Goal: Information Seeking & Learning: Learn about a topic

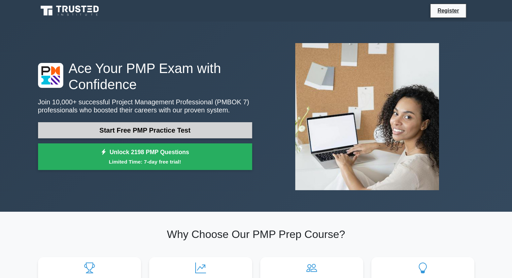
click at [153, 129] on link "Start Free PMP Practice Test" at bounding box center [145, 130] width 214 height 16
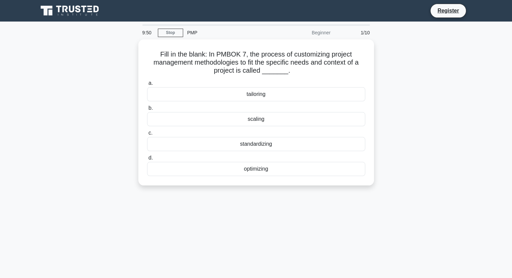
click at [453, 92] on div "Fill in the blank: In PMBOK 7, the process of customizing project management me…" at bounding box center [256, 116] width 444 height 154
click at [451, 87] on div "Fill in the blank: In PMBOK 7, the process of customizing project management me…" at bounding box center [256, 116] width 444 height 154
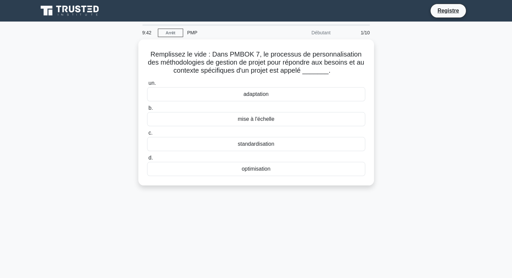
click at [442, 85] on div "Remplissez le vide : Dans PMBOK 7, le processus de personnalisation des méthodo…" at bounding box center [256, 116] width 444 height 154
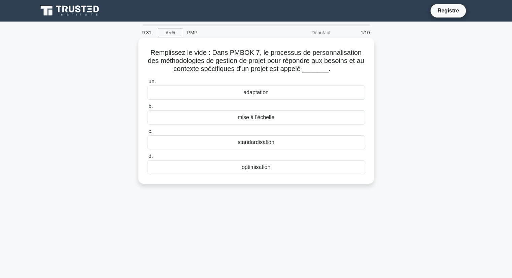
click at [261, 94] on font "adaptation" at bounding box center [255, 93] width 25 height 6
click at [147, 84] on input "un. adaptation" at bounding box center [147, 81] width 0 height 4
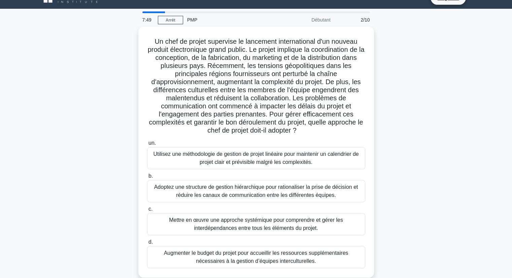
scroll to position [13, 0]
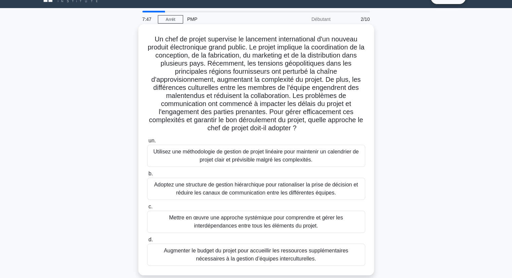
click at [310, 216] on font "Mettre en œuvre une approche systémique pour comprendre et gérer les interdépen…" at bounding box center [256, 222] width 174 height 14
click at [147, 209] on input "c. Mettre en œuvre une approche systémique pour comprendre et gérer les interdé…" at bounding box center [147, 207] width 0 height 4
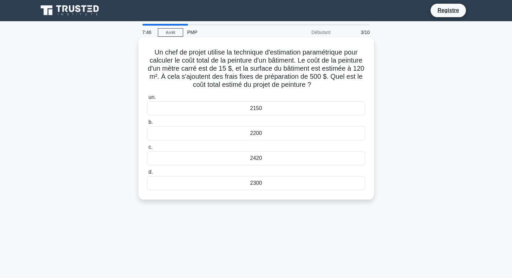
scroll to position [0, 0]
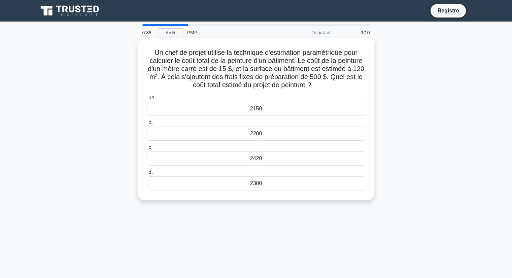
click at [226, 182] on div "2300" at bounding box center [256, 183] width 218 height 14
click at [147, 175] on input "d. 2300" at bounding box center [147, 172] width 0 height 4
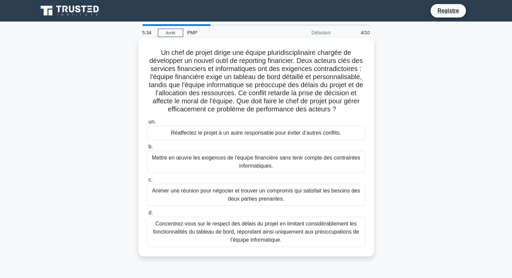
click at [255, 193] on font "Animer une réunion pour négocier et trouver un compromis qui satisfait les beso…" at bounding box center [256, 195] width 208 height 14
click at [147, 182] on input "c. Animer une réunion pour négocier et trouver un compromis qui satisfait les b…" at bounding box center [147, 180] width 0 height 4
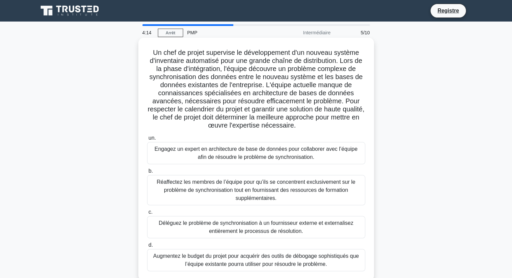
click at [265, 160] on font "Engagez un expert en architecture de base de données pour collaborer avec l’équ…" at bounding box center [255, 153] width 203 height 14
click at [147, 140] on input "un. Engagez un expert en architecture de base de données pour collaborer avec l…" at bounding box center [147, 138] width 0 height 4
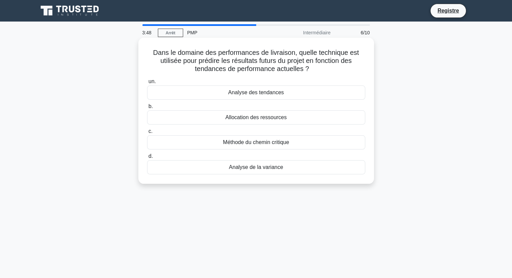
click at [303, 97] on div "Analyse des tendances" at bounding box center [256, 92] width 218 height 14
click at [147, 84] on input "un. Analyse des tendances" at bounding box center [147, 81] width 0 height 4
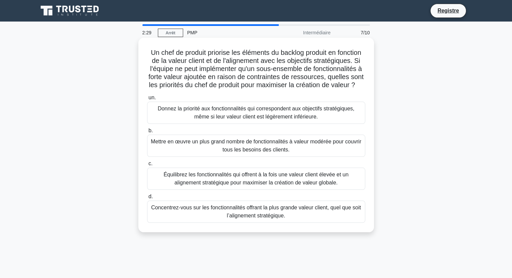
click at [267, 185] on font "Équilibrez les fonctionnalités qui offrent à la fois une valeur client élevée e…" at bounding box center [256, 179] width 185 height 14
click at [147, 166] on input "c. Équilibrez les fonctionnalités qui offrent à la fois une valeur client élevé…" at bounding box center [147, 164] width 0 height 4
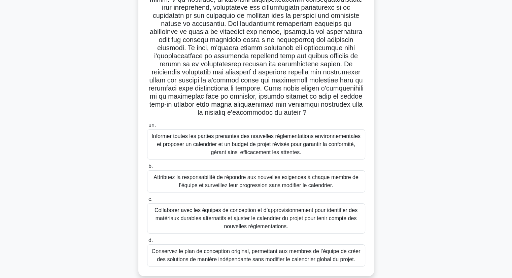
scroll to position [67, 0]
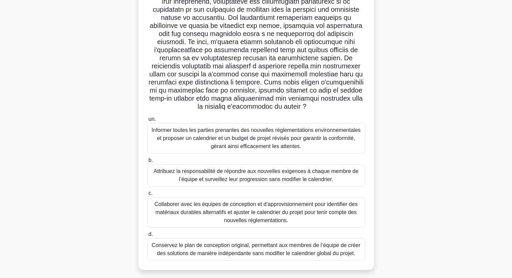
click at [246, 204] on font "Collaborer avec les équipes de conception et d’approvisionnement pour identifie…" at bounding box center [255, 212] width 203 height 22
click at [147, 196] on input "c. Collaborer avec les équipes de conception et d’approvisionnement pour identi…" at bounding box center [147, 193] width 0 height 4
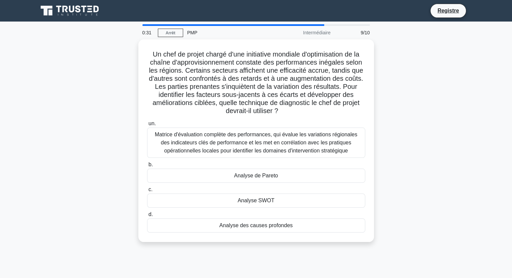
scroll to position [0, 0]
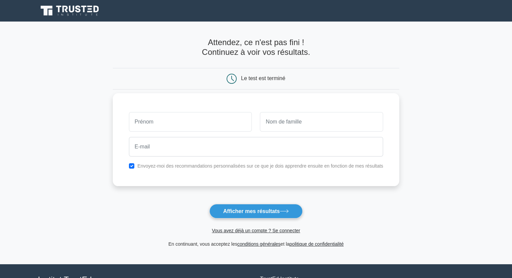
click at [211, 113] on input "text" at bounding box center [190, 122] width 123 height 20
type input "TCHUENTE WAFO"
click at [294, 126] on input "text" at bounding box center [321, 122] width 123 height 20
type input "Nadège"
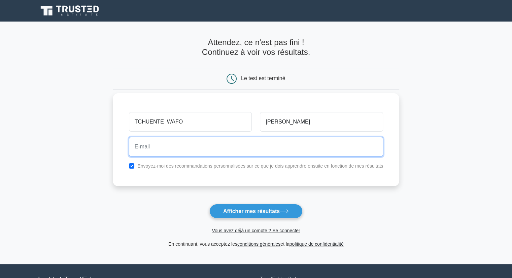
click at [237, 154] on input "email" at bounding box center [256, 147] width 254 height 20
type input "mbiandjeunadege@gmail.com"
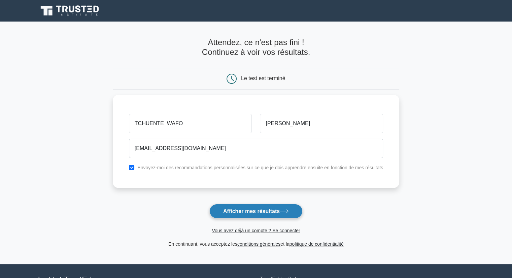
click at [262, 211] on font "Afficher mes résultats" at bounding box center [251, 211] width 57 height 6
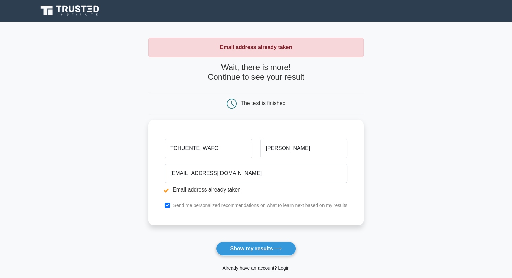
click at [254, 265] on link "Already have an account? Login" at bounding box center [255, 267] width 67 height 5
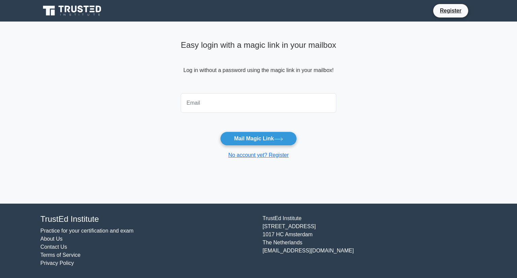
click at [272, 108] on input "email" at bounding box center [258, 103] width 155 height 20
type input "mbiandjeunadege@gmail.com"
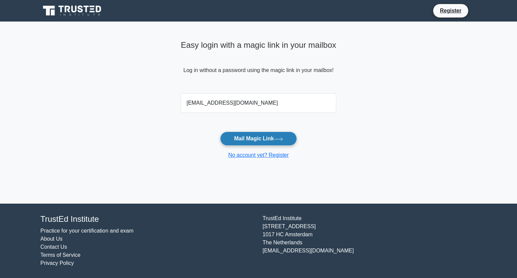
click at [254, 136] on button "Mail Magic Link" at bounding box center [258, 139] width 76 height 14
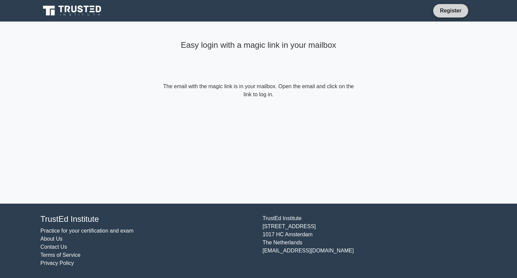
click at [444, 9] on link "Register" at bounding box center [451, 10] width 30 height 8
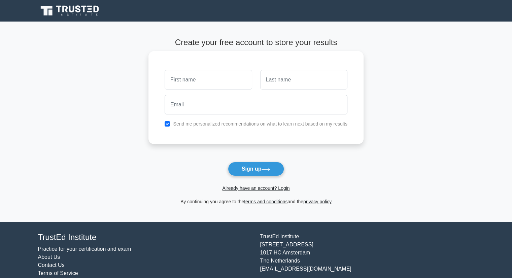
click at [223, 85] on input "text" at bounding box center [208, 80] width 87 height 20
type input "TCHUENTE WAFO"
click at [271, 76] on input "text" at bounding box center [303, 80] width 87 height 20
type input "Nadège"
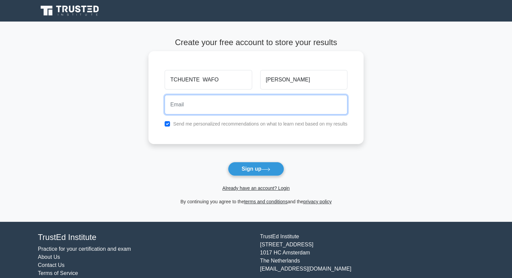
click at [235, 108] on input "email" at bounding box center [256, 105] width 183 height 20
type input "[EMAIL_ADDRESS][DOMAIN_NAME]"
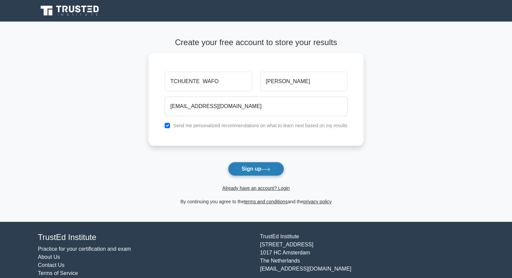
click at [247, 164] on button "Sign up" at bounding box center [256, 169] width 57 height 14
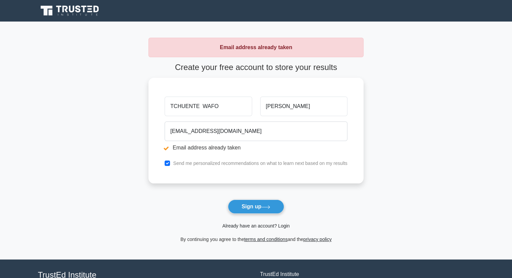
click at [264, 225] on link "Already have an account? Login" at bounding box center [255, 225] width 67 height 5
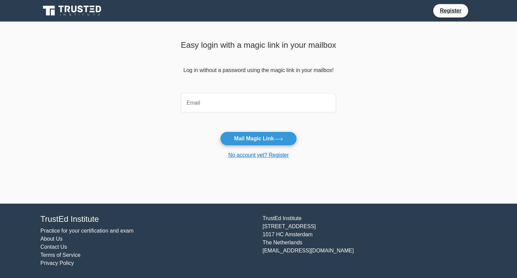
click at [265, 104] on input "email" at bounding box center [258, 103] width 155 height 20
type input "[EMAIL_ADDRESS][DOMAIN_NAME]"
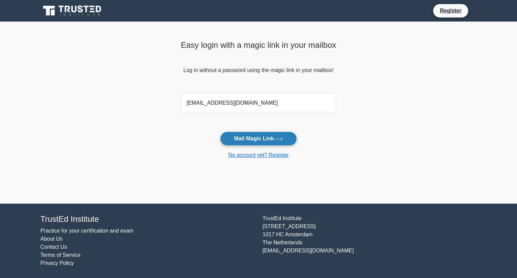
click at [253, 141] on button "Mail Magic Link" at bounding box center [258, 139] width 76 height 14
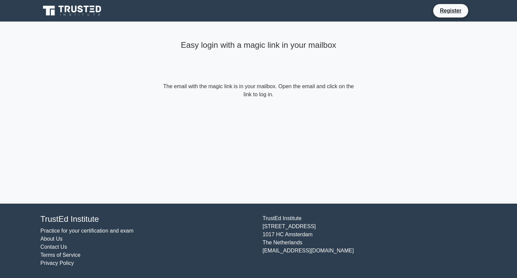
click at [253, 141] on div "Easy login with a magic link in your mailbox The email with the magic link is i…" at bounding box center [259, 113] width 202 height 182
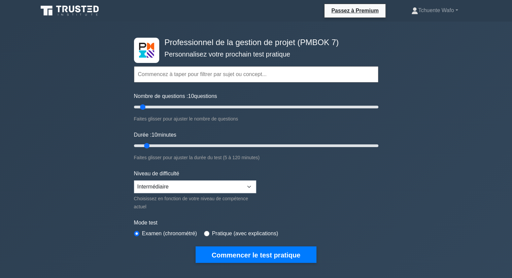
click at [223, 76] on input "text" at bounding box center [256, 74] width 244 height 16
click at [223, 105] on input "Nombre de questions : 10 questions" at bounding box center [256, 107] width 244 height 8
click at [346, 108] on input "Nombre de questions : 175 questions" at bounding box center [256, 107] width 244 height 8
click at [371, 105] on input "Nombre de questions : 195 questions" at bounding box center [256, 107] width 244 height 8
type input "40"
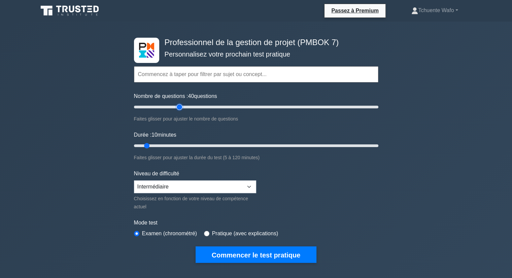
click at [182, 107] on input "Nombre de questions : 40 questions" at bounding box center [256, 107] width 244 height 8
click at [183, 144] on input "Durée : 25 minutes" at bounding box center [256, 146] width 244 height 8
click at [193, 144] on input "Durée : 30 minutes" at bounding box center [256, 146] width 244 height 8
click at [200, 144] on input "Durée : 35 minutes" at bounding box center [256, 146] width 244 height 8
type input "40"
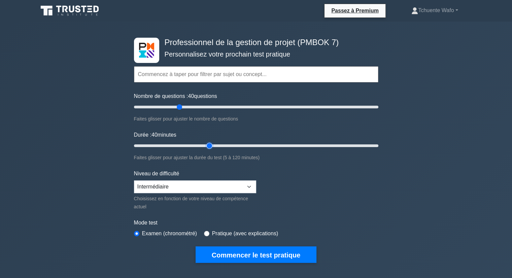
click at [209, 143] on input "Durée : 40 minutes" at bounding box center [256, 146] width 244 height 8
click at [205, 186] on select "Débutant Intermédiaire Expert" at bounding box center [195, 186] width 122 height 13
click at [211, 170] on div "Niveau de difficulté Débutant Intermédiaire Expert Choisissez en fonction de vo…" at bounding box center [195, 190] width 122 height 41
click at [220, 228] on div "Mode test Examen (chronométré) Pratique (avec explications)" at bounding box center [256, 229] width 244 height 20
click at [219, 231] on font "Pratique (avec explications)" at bounding box center [245, 234] width 66 height 6
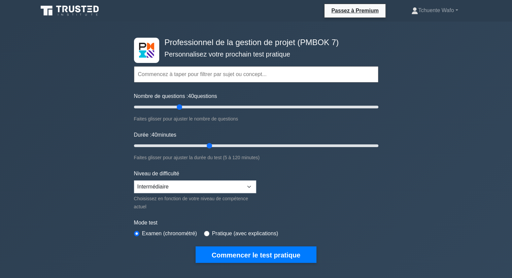
click at [210, 233] on div "Pratique (avec explications)" at bounding box center [241, 234] width 74 height 8
click at [206, 231] on input "radio" at bounding box center [206, 233] width 5 height 5
radio input "true"
click at [211, 148] on input "Durée : 40 minutes" at bounding box center [256, 146] width 244 height 8
click at [213, 144] on input "Durée : 40 minutes" at bounding box center [256, 146] width 244 height 8
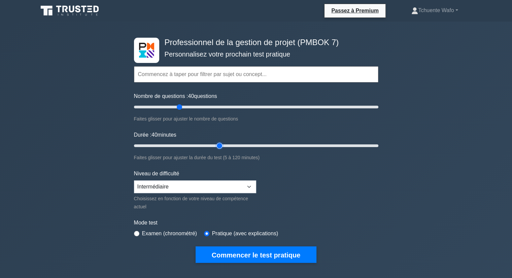
click at [215, 144] on input "Durée : 40 minutes" at bounding box center [256, 146] width 244 height 8
drag, startPoint x: 215, startPoint y: 145, endPoint x: 230, endPoint y: 149, distance: 15.2
type input "50"
click at [230, 149] on input "Durée : 50 minutes" at bounding box center [256, 146] width 244 height 8
click at [182, 107] on input "Nombre de questions : 40 questions" at bounding box center [256, 107] width 244 height 8
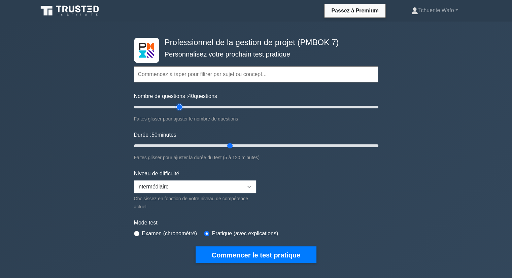
click at [182, 107] on input "Nombre de questions : 40 questions" at bounding box center [256, 107] width 244 height 8
click at [188, 108] on input "Nombre de questions : 50 questions" at bounding box center [256, 107] width 244 height 8
click at [189, 108] on input "Nombre de questions : 50 questions" at bounding box center [256, 107] width 244 height 8
type input "45"
click at [188, 108] on input "Nombre de questions : 45 questions" at bounding box center [256, 107] width 244 height 8
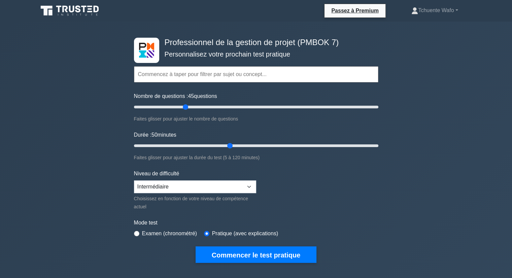
click at [186, 233] on font "Examen (chronométré)" at bounding box center [169, 234] width 55 height 6
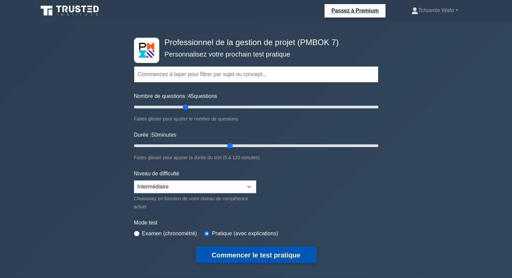
click at [265, 257] on button "Commencer le test pratique" at bounding box center [256, 254] width 121 height 16
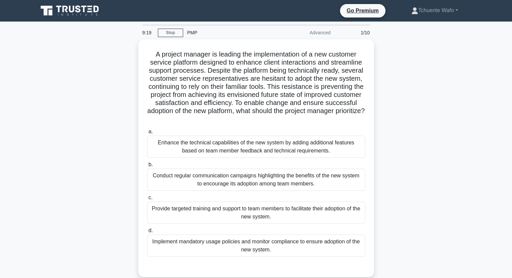
click at [396, 60] on div "A project manager is leading the implementation of a new customer service platf…" at bounding box center [256, 162] width 444 height 246
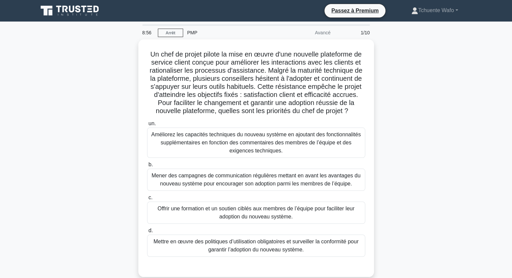
click at [167, 28] on div "8:56 [GEOGRAPHIC_DATA] PMP [GEOGRAPHIC_DATA] 1/10" at bounding box center [256, 32] width 236 height 13
click at [171, 34] on font "Arrêt" at bounding box center [171, 33] width 10 height 5
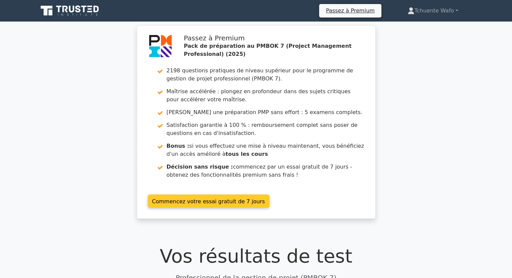
click at [202, 204] on link "Commencez votre essai gratuit de 7 jours" at bounding box center [208, 201] width 121 height 13
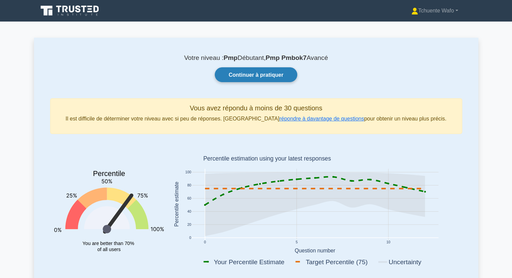
click at [264, 77] on font "Continuer à pratiquer" at bounding box center [256, 75] width 55 height 6
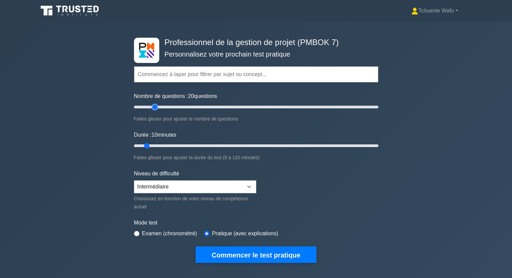
type input "20"
click at [155, 107] on input "Nombre de questions : 20 questions" at bounding box center [256, 107] width 244 height 8
click at [157, 142] on input "Durée : 15 minutes" at bounding box center [256, 146] width 244 height 8
click at [161, 143] on input "Durée : 15 minutes" at bounding box center [256, 146] width 244 height 8
click at [165, 145] on input "Durée : 20 minutes" at bounding box center [256, 146] width 244 height 8
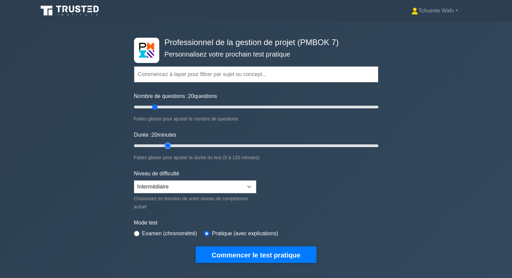
click at [172, 146] on input "Durée : 20 minutes" at bounding box center [256, 146] width 244 height 8
type input "25"
click at [174, 145] on input "Durée : 25 minutes" at bounding box center [256, 146] width 244 height 8
click at [169, 192] on select "Débutant Intermédiaire Expert" at bounding box center [195, 186] width 122 height 13
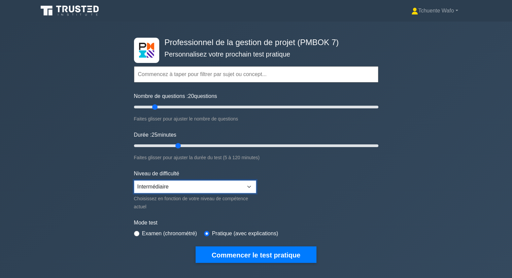
select select "beginner"
click at [134, 180] on select "Débutant Intermédiaire Expert" at bounding box center [195, 186] width 122 height 13
click at [182, 234] on font "Examen (chronométré)" at bounding box center [169, 234] width 55 height 6
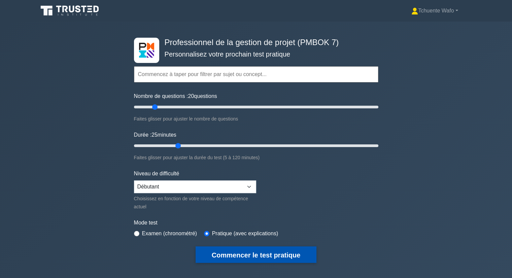
click at [258, 253] on font "Commencer le test pratique" at bounding box center [256, 254] width 89 height 7
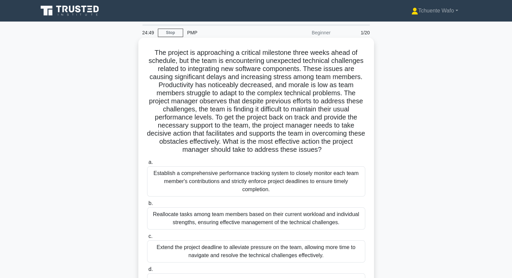
click at [161, 51] on h5 "The project is approaching a critical milestone three weeks ahead of schedule, …" at bounding box center [255, 101] width 219 height 106
click at [342, 54] on h5 "The project is approaching a critical milestone three weeks ahead of schedule, …" at bounding box center [255, 101] width 219 height 106
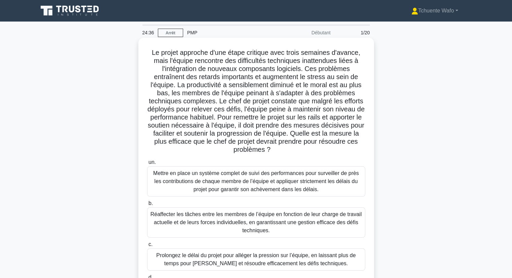
click at [249, 61] on font "Le projet approche d'une étape critique avec trois semaines d'avance, mais l'éq…" at bounding box center [255, 101] width 217 height 104
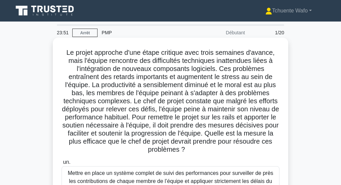
click at [128, 101] on font "Le projet approche d'une étape critique avec trois semaines d'avance, mais l'éq…" at bounding box center [170, 101] width 217 height 104
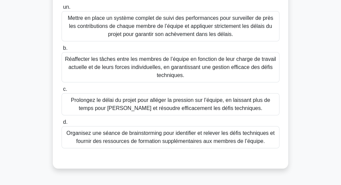
scroll to position [157, 0]
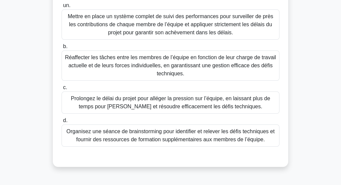
click at [235, 141] on font "Organisez une séance de brainstorming pour identifier et relever les défis tech…" at bounding box center [170, 136] width 208 height 14
click at [62, 123] on input "d. Organisez une séance de brainstorming pour identifier et relever les défis t…" at bounding box center [62, 120] width 0 height 4
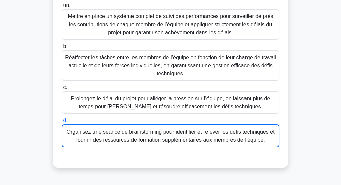
click at [226, 130] on font "Organisez une séance de brainstorming pour identifier et relever les défis tech…" at bounding box center [170, 136] width 208 height 14
click at [62, 123] on input "d. Organisez une séance de brainstorming pour identifier et relever les défis t…" at bounding box center [62, 120] width 0 height 4
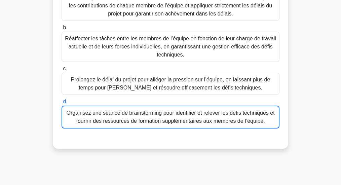
scroll to position [178, 0]
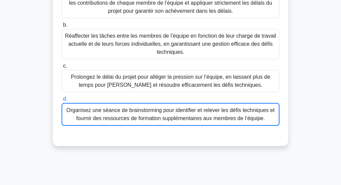
click at [198, 107] on font "Organisez une séance de brainstorming pour identifier et relever les défis tech…" at bounding box center [170, 114] width 208 height 14
click at [62, 101] on input "d. Organisez une séance de brainstorming pour identifier et relever les défis t…" at bounding box center [62, 99] width 0 height 4
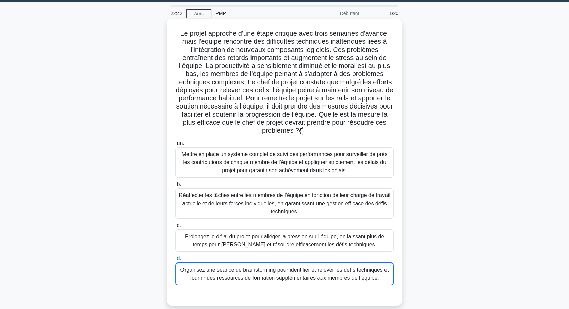
scroll to position [18, 0]
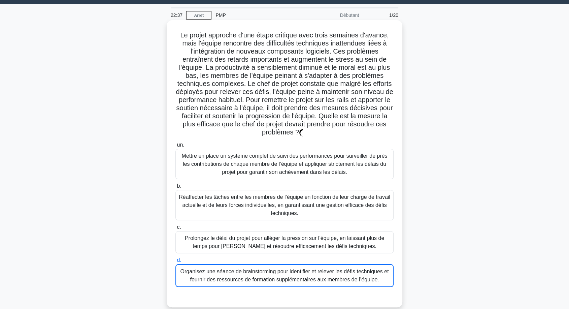
click at [312, 277] on font "Organisez une séance de brainstorming pour identifier et relever les défis tech…" at bounding box center [284, 275] width 208 height 14
click at [175, 262] on input "d. Organisez une séance de brainstorming pour identifier et relever les défis t…" at bounding box center [175, 260] width 0 height 4
click at [312, 276] on font "Organisez une séance de brainstorming pour identifier et relever les défis tech…" at bounding box center [284, 275] width 208 height 14
click at [175, 262] on input "d. Organisez une séance de brainstorming pour identifier et relever les défis t…" at bounding box center [175, 260] width 0 height 4
click at [312, 276] on font "Organisez une séance de brainstorming pour identifier et relever les défis tech…" at bounding box center [284, 275] width 208 height 14
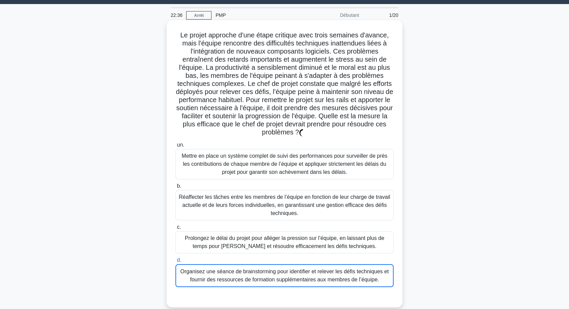
click at [175, 262] on input "d. Organisez une séance de brainstorming pour identifier et relever les défis t…" at bounding box center [175, 260] width 0 height 4
click at [311, 272] on font "Organisez une séance de brainstorming pour identifier et relever les défis tech…" at bounding box center [284, 275] width 208 height 14
click at [175, 262] on input "d. Organisez une séance de brainstorming pour identifier et relever les défis t…" at bounding box center [175, 260] width 0 height 4
click at [259, 266] on div "Organisez une séance de brainstorming pour identifier et relever les défis tech…" at bounding box center [284, 275] width 218 height 23
click at [175, 262] on input "d. Organisez une séance de brainstorming pour identifier et relever les défis t…" at bounding box center [175, 260] width 0 height 4
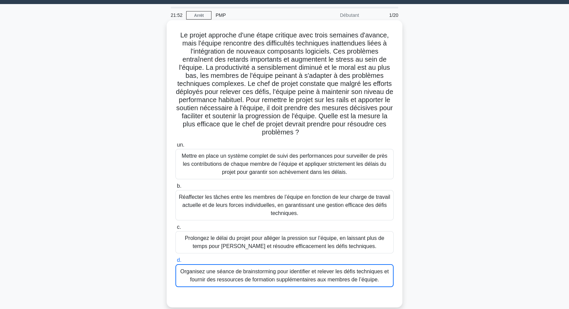
click at [272, 274] on font "Organisez une séance de brainstorming pour identifier et relever les défis tech…" at bounding box center [284, 275] width 208 height 14
click at [175, 262] on input "d. Organisez une séance de brainstorming pour identifier et relever les défis t…" at bounding box center [175, 260] width 0 height 4
click at [272, 274] on font "Organisez une séance de brainstorming pour identifier et relever les défis tech…" at bounding box center [284, 275] width 208 height 14
click at [175, 262] on input "d. Organisez une séance de brainstorming pour identifier et relever les défis t…" at bounding box center [175, 260] width 0 height 4
click at [273, 268] on font "Organisez une séance de brainstorming pour identifier et relever les défis tech…" at bounding box center [284, 275] width 208 height 14
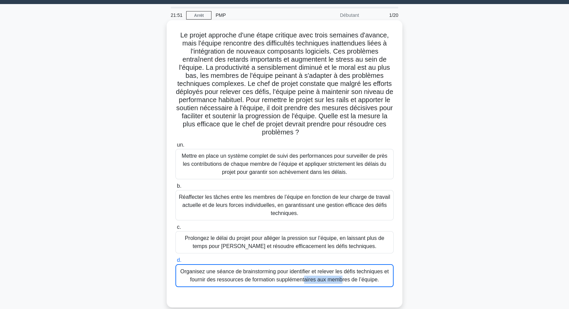
click at [175, 262] on input "d. Organisez une séance de brainstorming pour identifier et relever les défis t…" at bounding box center [175, 260] width 0 height 4
click at [273, 268] on font "Organisez une séance de brainstorming pour identifier et relever les défis tech…" at bounding box center [284, 275] width 208 height 14
click at [175, 262] on input "d. Organisez une séance de brainstorming pour identifier et relever les défis t…" at bounding box center [175, 260] width 0 height 4
click at [275, 252] on div "Prolongez le délai du projet pour alléger la pression sur l’équipe, en laissant…" at bounding box center [284, 242] width 218 height 22
click at [175, 229] on input "c. Prolongez le délai du projet pour alléger la pression sur l’équipe, en laiss…" at bounding box center [175, 227] width 0 height 4
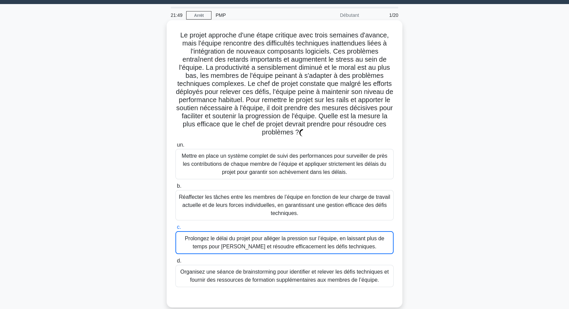
click at [274, 269] on font "Organisez une séance de brainstorming pour identifier et relever les défis tech…" at bounding box center [284, 276] width 208 height 14
click at [175, 263] on input "d. Organisez une séance de brainstorming pour identifier et relever les défis t…" at bounding box center [175, 260] width 0 height 4
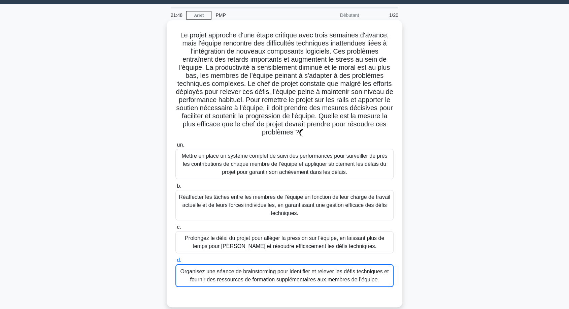
click at [274, 267] on div "Organisez une séance de brainstorming pour identifier et relever les défis tech…" at bounding box center [284, 275] width 218 height 23
click at [175, 262] on input "d. Organisez une séance de brainstorming pour identifier et relever les défis t…" at bounding box center [175, 260] width 0 height 4
click at [274, 267] on div "Organisez une séance de brainstorming pour identifier et relever les défis tech…" at bounding box center [284, 275] width 218 height 23
click at [175, 262] on input "d. Organisez une séance de brainstorming pour identifier et relever les défis t…" at bounding box center [175, 260] width 0 height 4
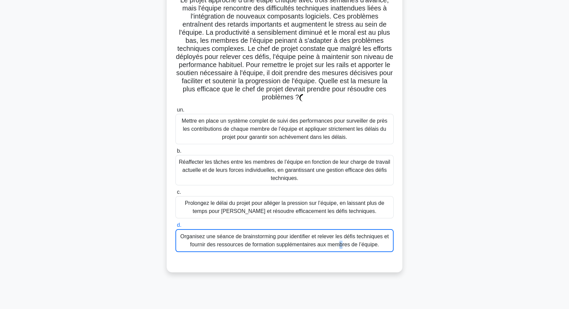
scroll to position [55, 0]
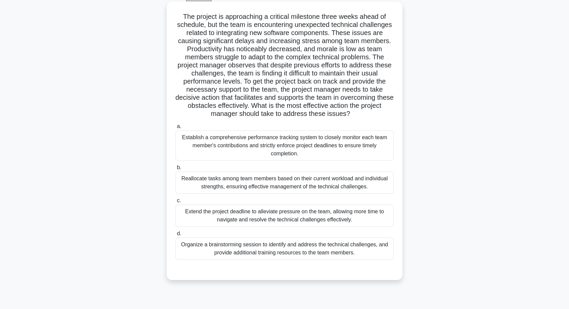
scroll to position [37, 0]
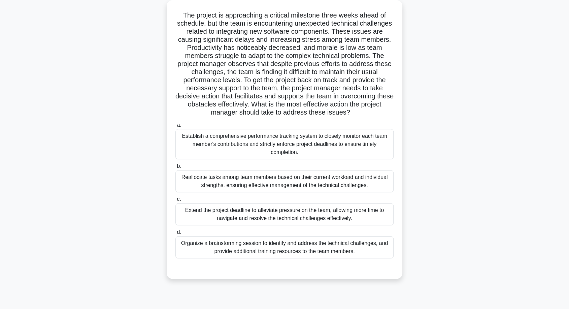
click at [322, 248] on div "Organize a brainstorming session to identify and address the technical challeng…" at bounding box center [284, 247] width 218 height 22
click at [175, 234] on input "d. Organize a brainstorming session to identify and address the technical chall…" at bounding box center [175, 232] width 0 height 4
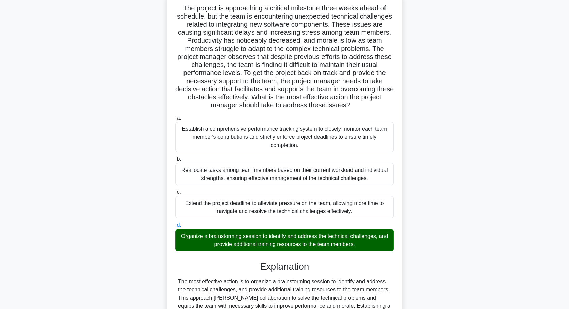
scroll to position [149, 0]
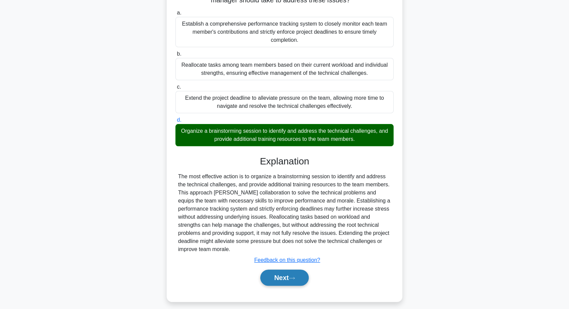
click at [272, 277] on button "Next" at bounding box center [284, 277] width 48 height 16
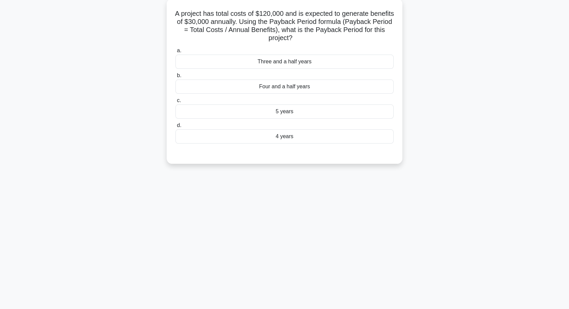
scroll to position [0, 0]
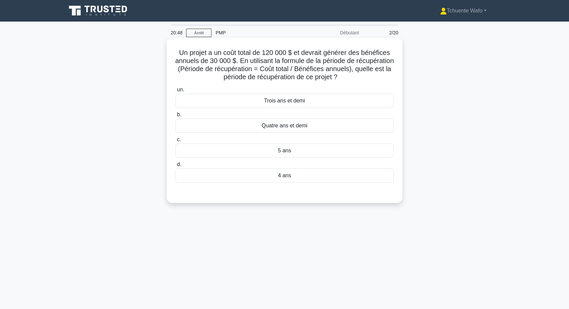
click at [283, 169] on div "4 ans" at bounding box center [284, 175] width 218 height 14
click at [175, 167] on input "d. 4 ans" at bounding box center [175, 164] width 0 height 4
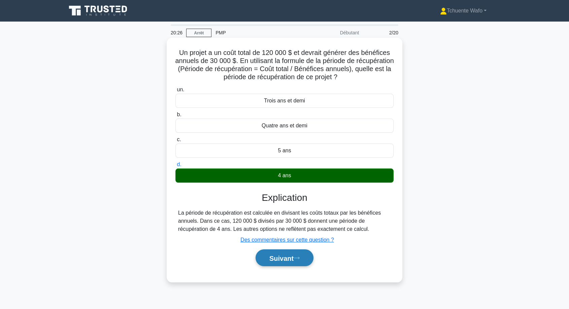
click at [278, 260] on font "Suivant" at bounding box center [281, 257] width 24 height 7
click at [280, 254] on font "Suivant" at bounding box center [281, 257] width 24 height 7
click at [289, 255] on font "Suivant" at bounding box center [281, 257] width 24 height 7
click at [269, 257] on font "Suivant" at bounding box center [281, 257] width 24 height 7
click at [276, 258] on font "Suivant" at bounding box center [281, 257] width 24 height 7
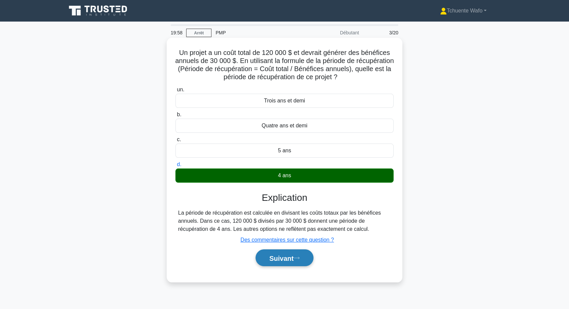
click at [276, 259] on font "Suivant" at bounding box center [281, 257] width 24 height 7
